Goal: Information Seeking & Learning: Learn about a topic

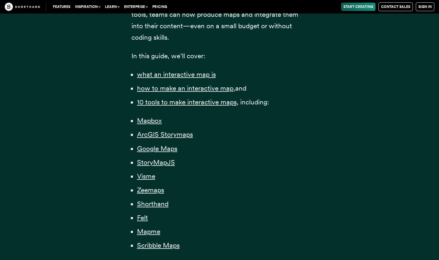
scroll to position [413, 0]
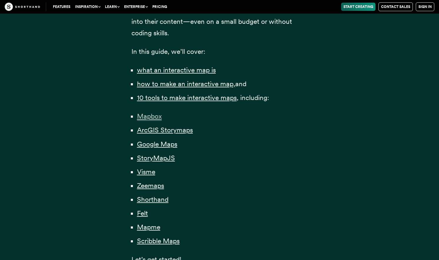
click at [147, 117] on span "Mapbox" at bounding box center [149, 116] width 25 height 9
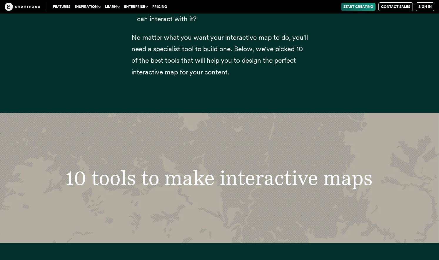
scroll to position [2309, 0]
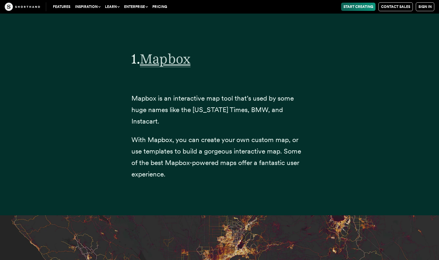
click at [161, 62] on span "Mapbox" at bounding box center [165, 59] width 51 height 16
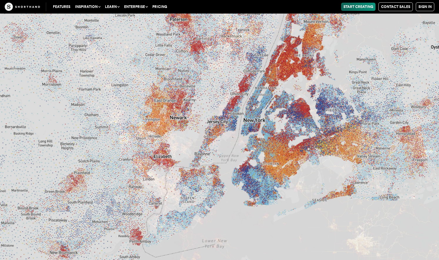
scroll to position [3053, 0]
click at [111, 45] on img at bounding box center [219, 130] width 439 height 260
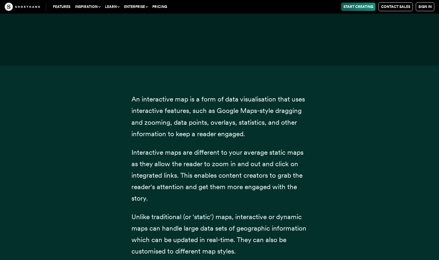
scroll to position [413, 0]
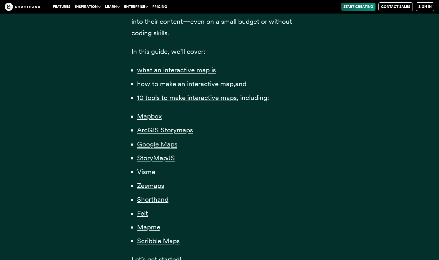
click at [157, 143] on span "Google Maps" at bounding box center [157, 144] width 40 height 9
click at [154, 159] on span "StoryMapJS" at bounding box center [156, 158] width 38 height 9
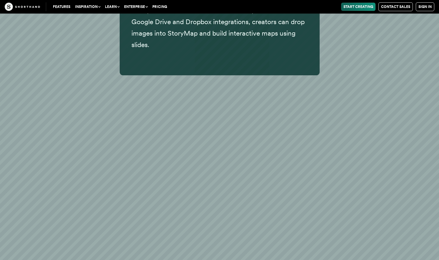
scroll to position [7095, 0]
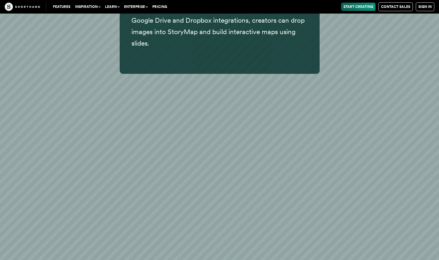
click at [355, 123] on div "It may look a little old school, but it's easy to use. Thanks to Google Drive a…" at bounding box center [219, 66] width 439 height 174
click at [102, 61] on div "It may look a little old school, but it's easy to use. Thanks to Google Drive a…" at bounding box center [220, 26] width 400 height 95
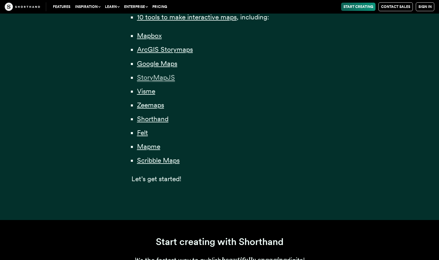
scroll to position [496, 0]
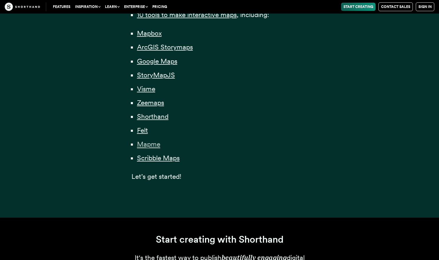
click at [149, 142] on span "Mapme" at bounding box center [148, 144] width 23 height 9
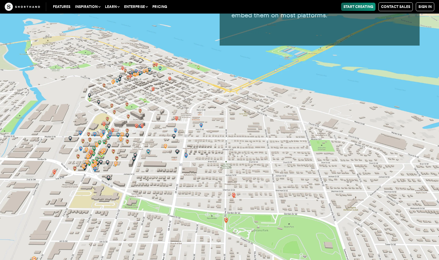
scroll to position [13479, 0]
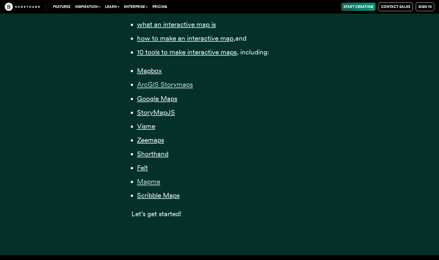
scroll to position [464, 0]
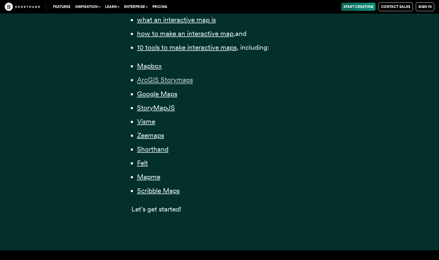
click at [160, 82] on span "ArcGIS Storymaps" at bounding box center [165, 80] width 56 height 9
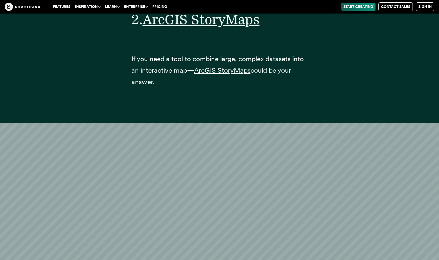
scroll to position [3638, 0]
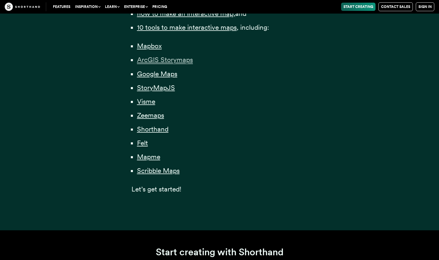
scroll to position [487, 0]
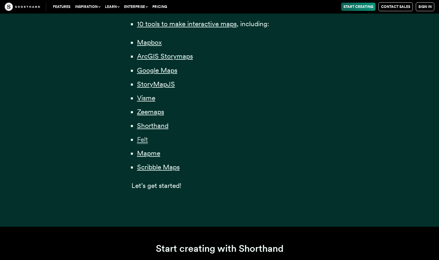
click at [144, 139] on span "Felt" at bounding box center [142, 139] width 11 height 9
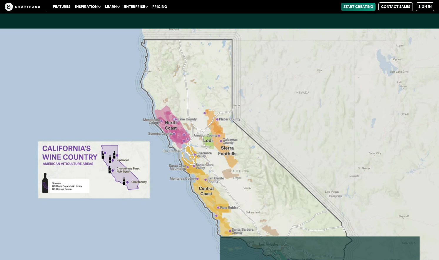
scroll to position [11869, 0]
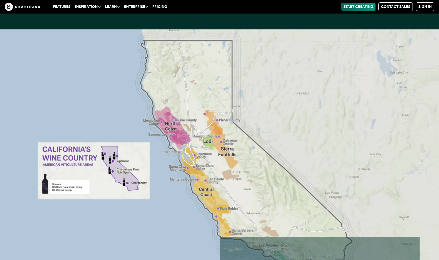
click at [175, 97] on img at bounding box center [219, 159] width 439 height 260
click at [133, 144] on img at bounding box center [219, 159] width 439 height 260
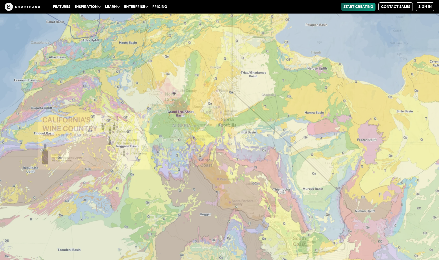
scroll to position [12409, 0]
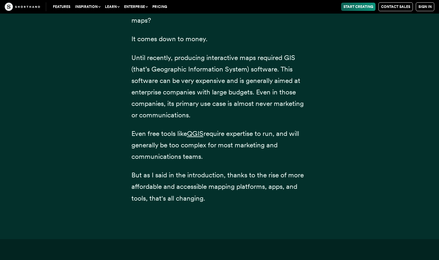
scroll to position [487, 0]
